Goal: Find contact information: Obtain details needed to contact an individual or organization

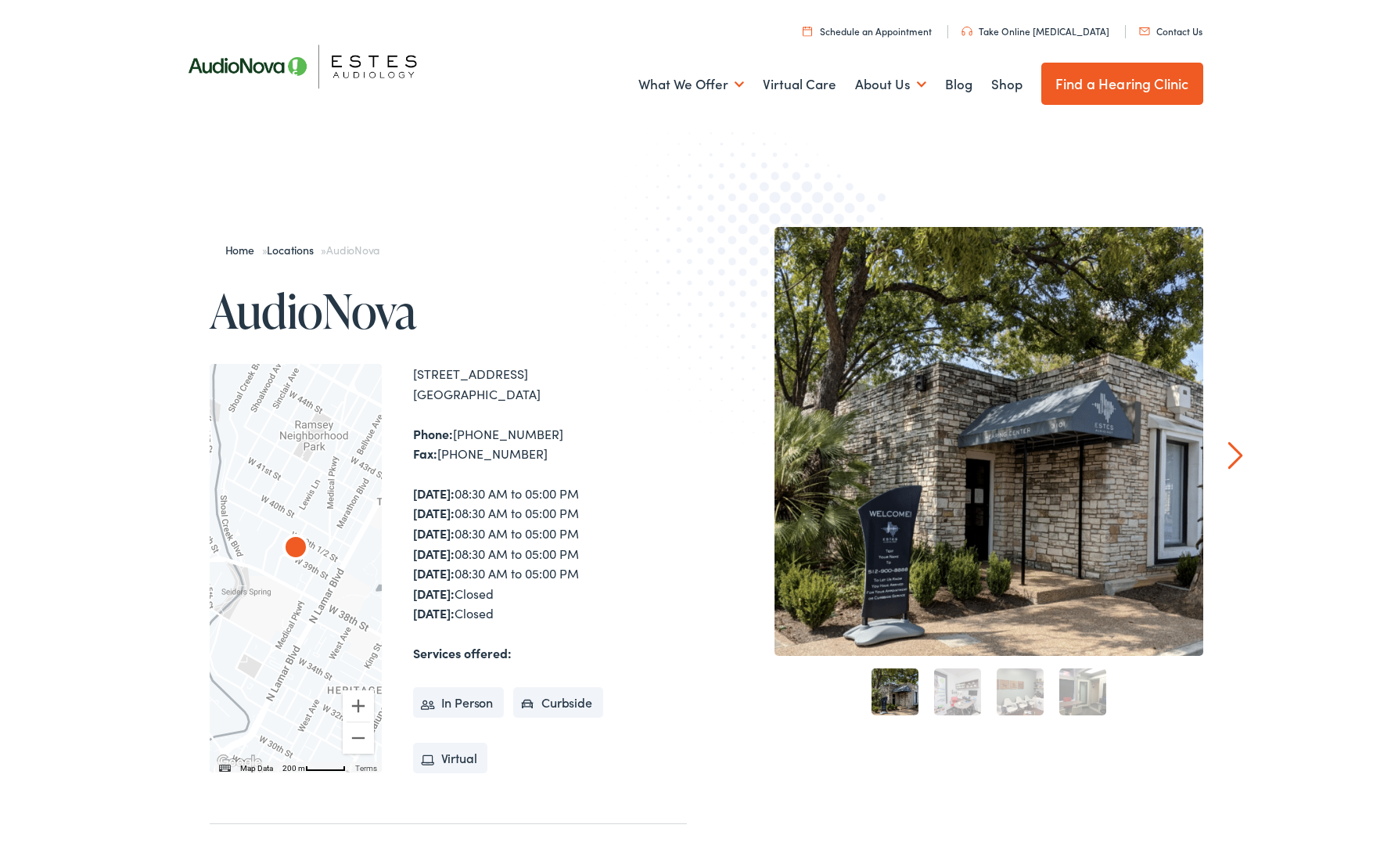
click at [452, 459] on div "Phone: [PHONE_NUMBER] Fax: [PHONE_NUMBER]" at bounding box center [549, 443] width 273 height 40
drag, startPoint x: 439, startPoint y: 455, endPoint x: 550, endPoint y: 448, distance: 111.2
click at [550, 448] on div "Phone: [PHONE_NUMBER] Fax: [PHONE_NUMBER]" at bounding box center [549, 443] width 273 height 40
copy div "[PHONE_NUMBER]"
drag, startPoint x: 427, startPoint y: 382, endPoint x: 404, endPoint y: 376, distance: 23.8
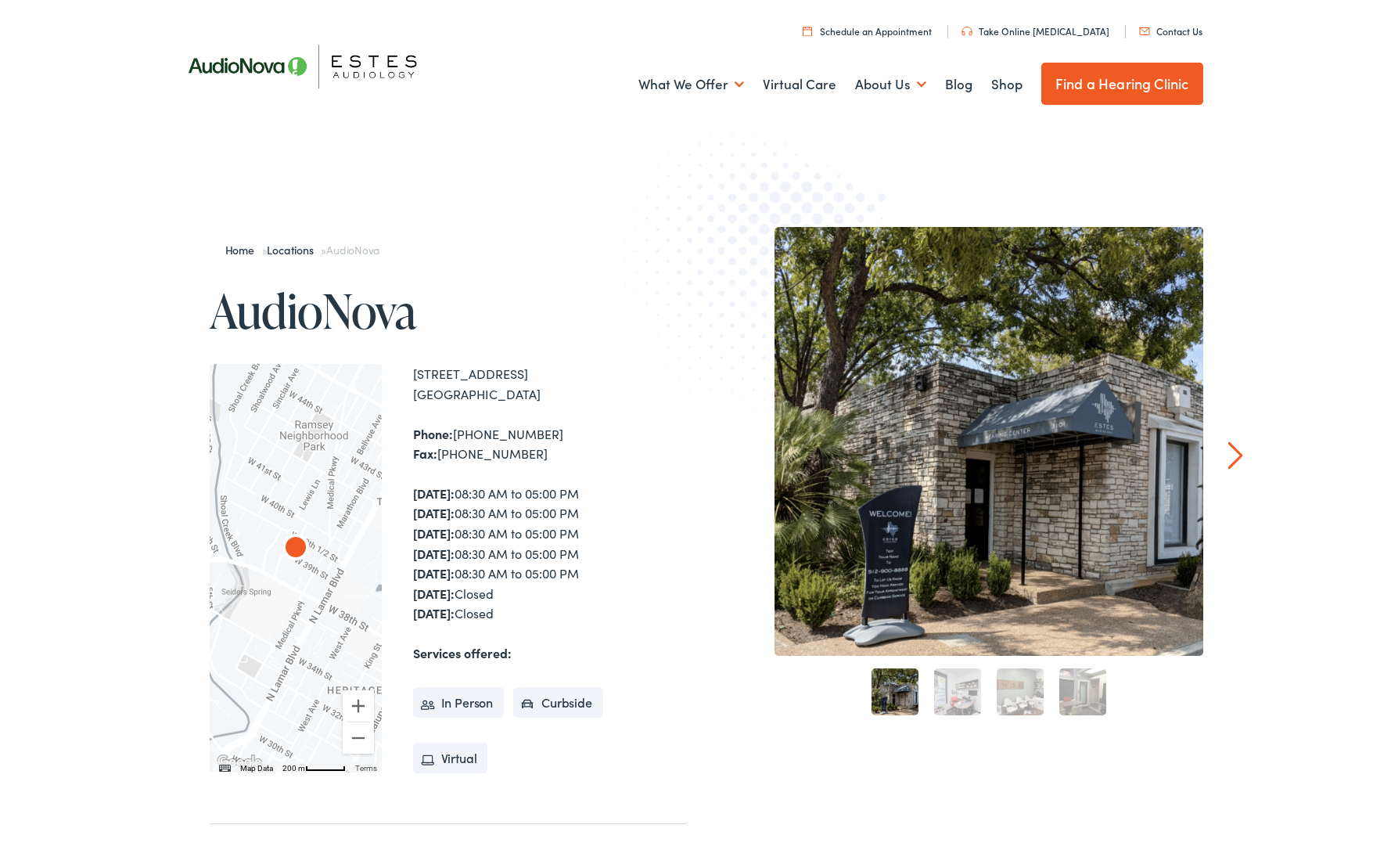
click at [423, 380] on div "[STREET_ADDRESS]" at bounding box center [549, 383] width 273 height 40
click at [411, 370] on div "← Move left → Move right ↑ Move up ↓ Move down + Zoom in - Zoom out Home Jump l…" at bounding box center [448, 567] width 477 height 408
drag, startPoint x: 409, startPoint y: 371, endPoint x: 592, endPoint y: 390, distance: 184.0
click at [592, 390] on div "← Move left → Move right ↑ Move up ↓ Move down + Zoom in - Zoom out Home Jump l…" at bounding box center [448, 567] width 477 height 408
copy div "[STREET_ADDRESS]"
